Goal: Complete application form

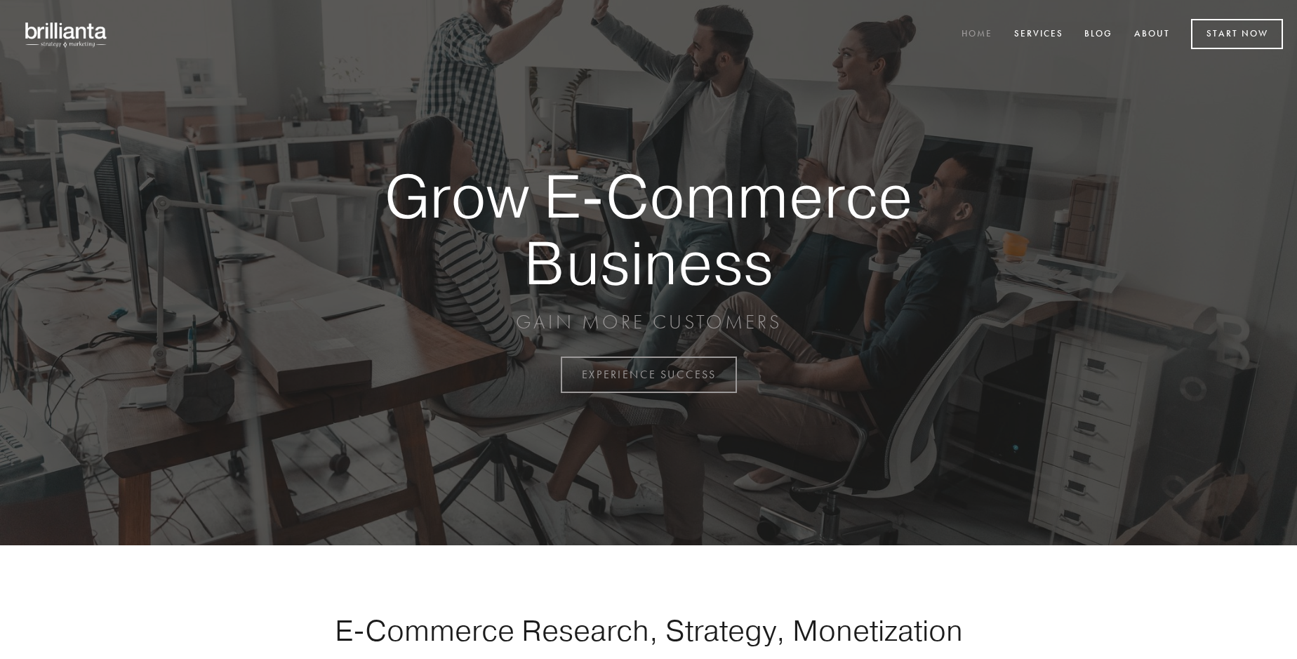
scroll to position [3679, 0]
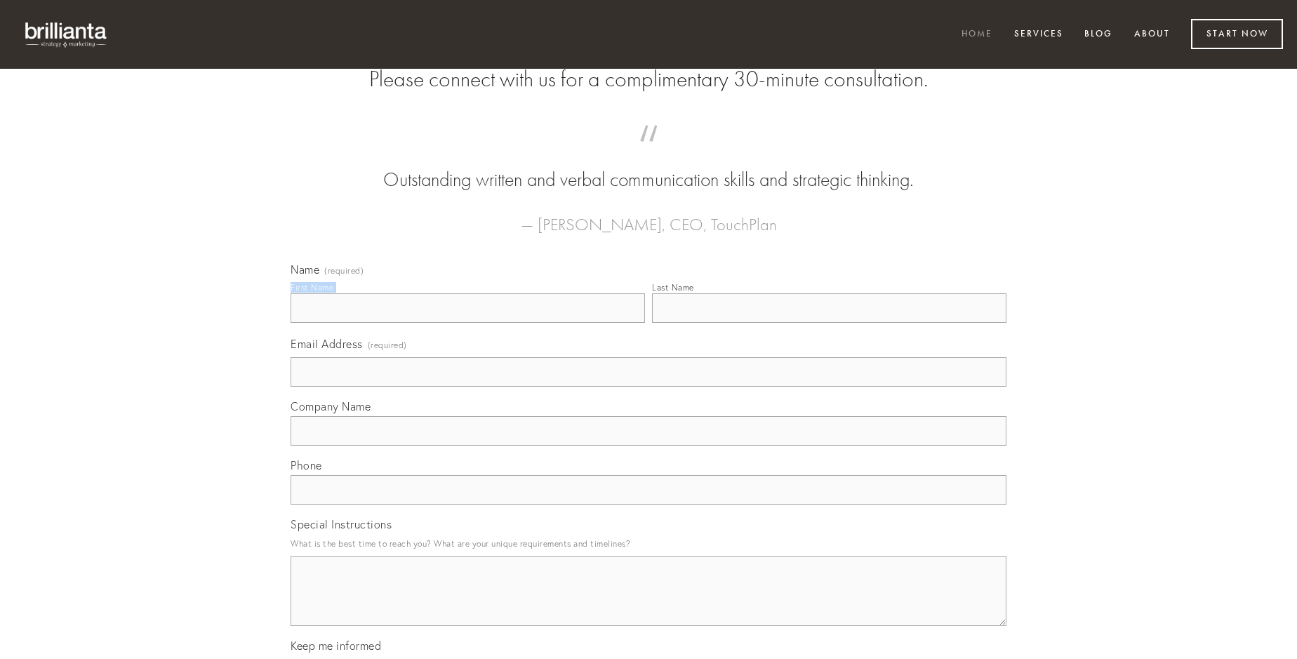
type input "[PERSON_NAME]"
click at [829, 323] on input "Last Name" at bounding box center [829, 307] width 354 height 29
type input "[PERSON_NAME]"
click at [649, 387] on input "Email Address (required)" at bounding box center [649, 371] width 716 height 29
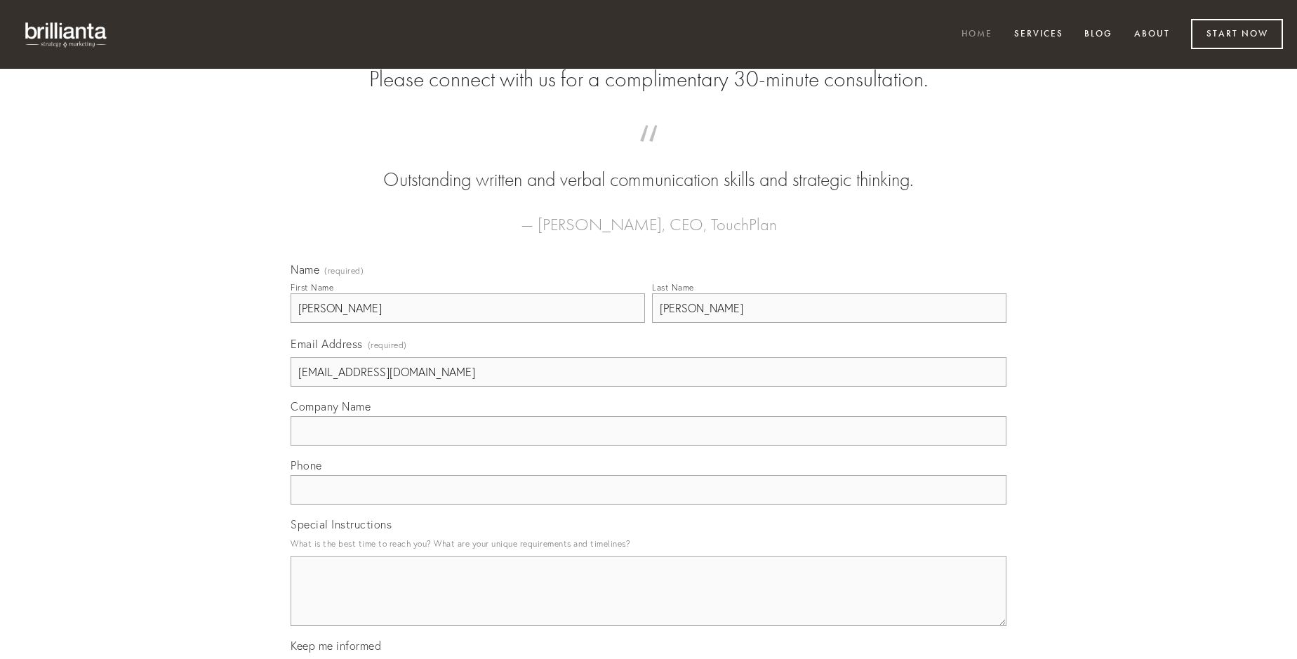
type input "[EMAIL_ADDRESS][DOMAIN_NAME]"
click at [649, 446] on input "Company Name" at bounding box center [649, 430] width 716 height 29
type input "audio"
click at [649, 505] on input "text" at bounding box center [649, 489] width 716 height 29
click at [649, 604] on textarea "Special Instructions" at bounding box center [649, 591] width 716 height 70
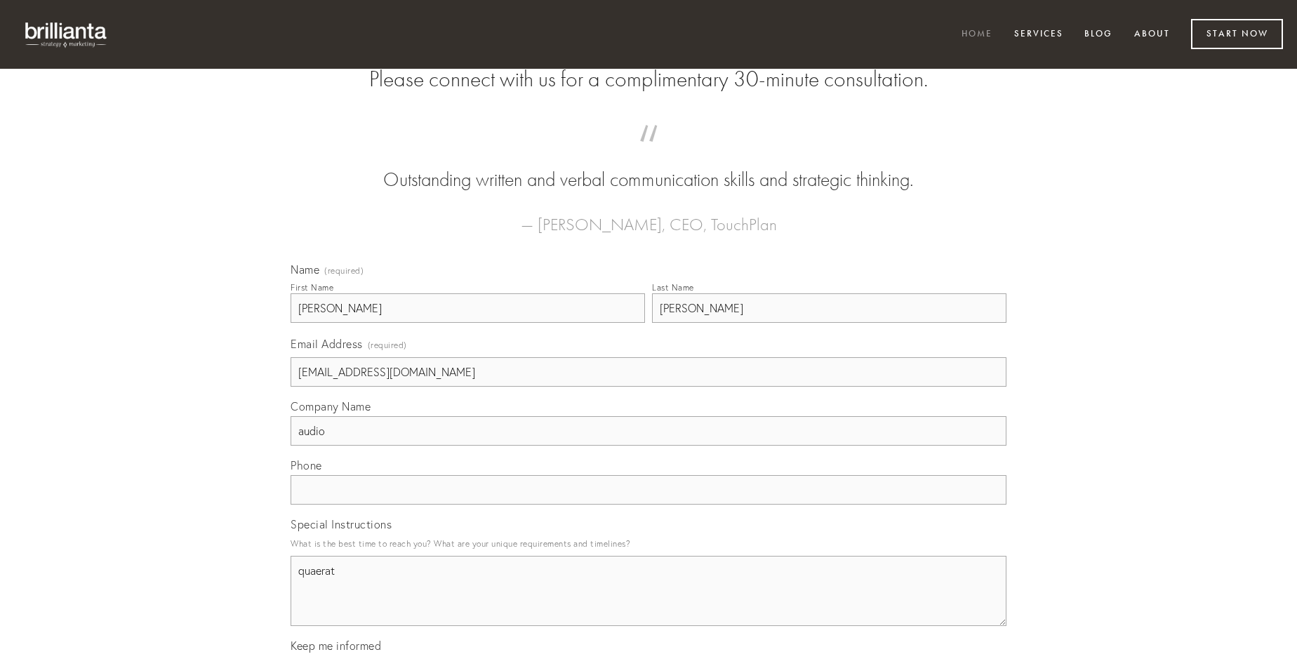
type textarea "quaerat"
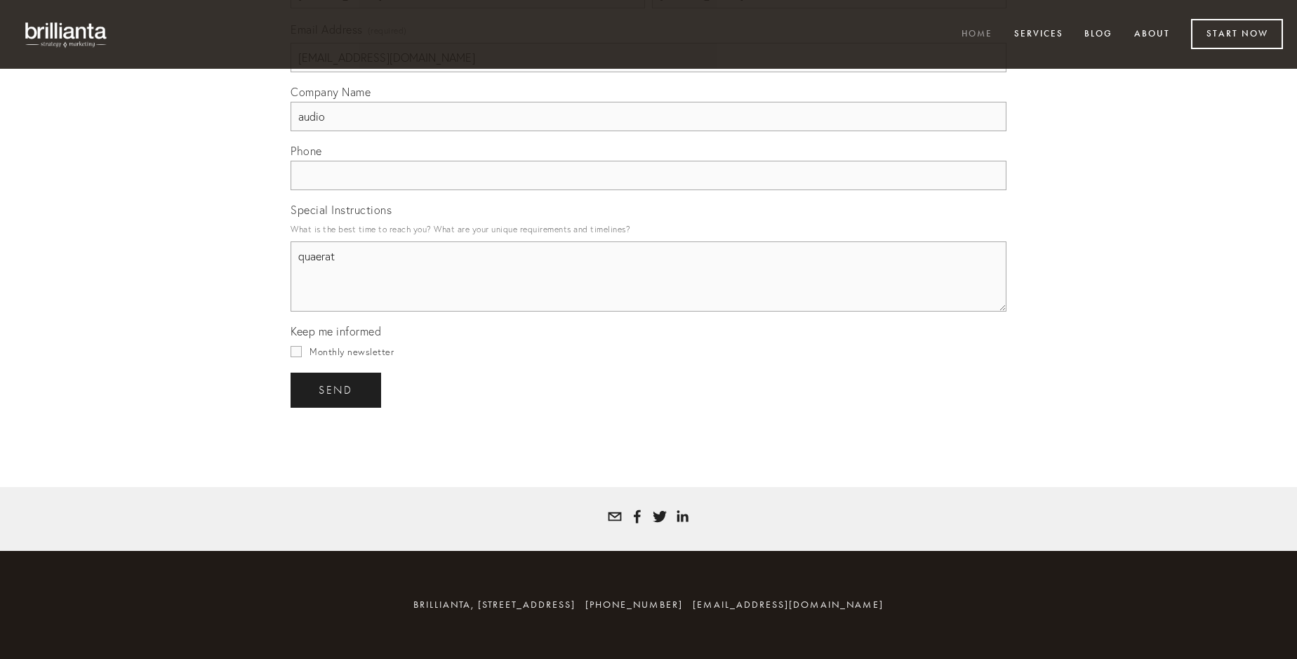
click at [337, 390] on span "send" at bounding box center [336, 390] width 34 height 13
